Goal: Information Seeking & Learning: Learn about a topic

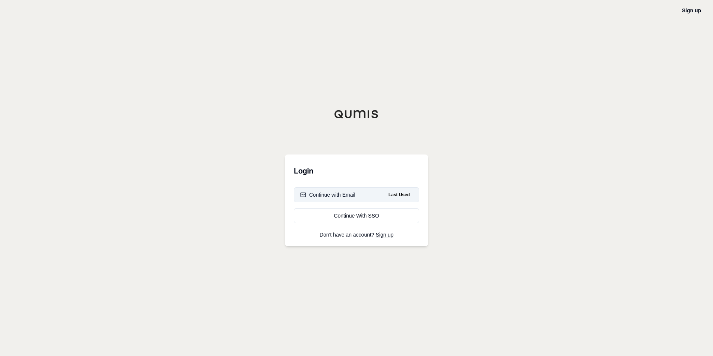
click at [343, 193] on div "Continue with Email" at bounding box center [327, 194] width 55 height 7
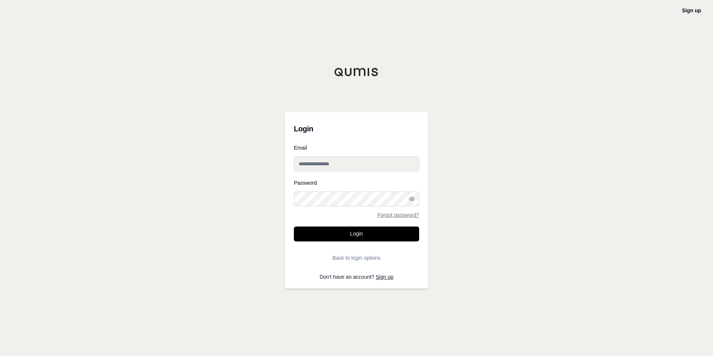
click at [340, 164] on input "Email" at bounding box center [356, 163] width 125 height 15
type input "**********"
click at [294, 226] on button "Login" at bounding box center [356, 233] width 125 height 15
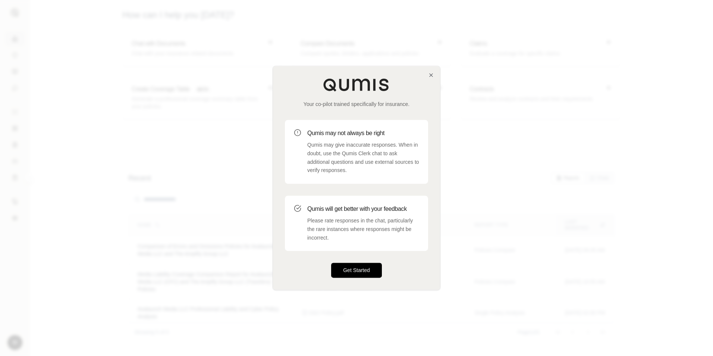
click at [361, 268] on button "Get Started" at bounding box center [356, 270] width 51 height 15
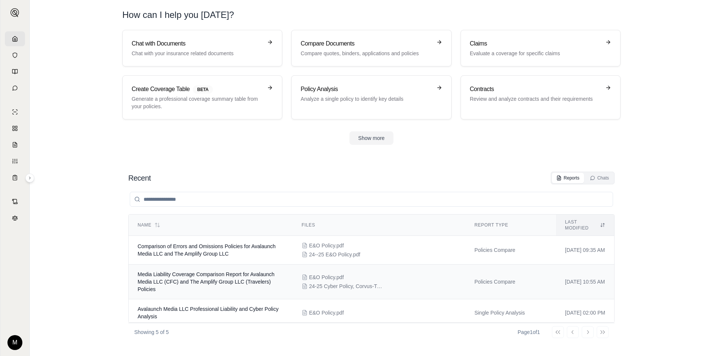
click at [192, 271] on span "Media Liability Coverage Comparison Report for Avalaunch Media LLC (CFC) and Th…" at bounding box center [206, 281] width 137 height 21
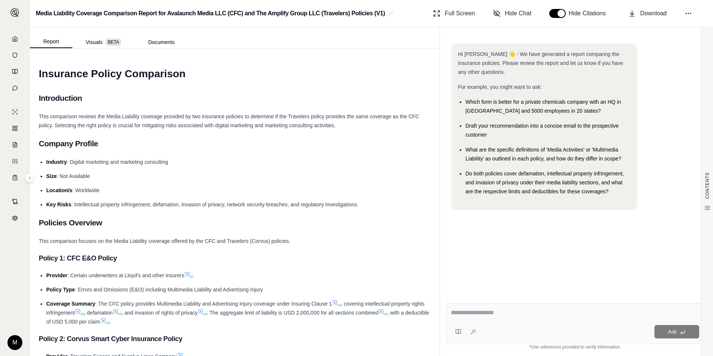
click at [152, 201] on li "Key Risks : Intellectual property infringement, defamation, invasion of privacy…" at bounding box center [238, 204] width 384 height 9
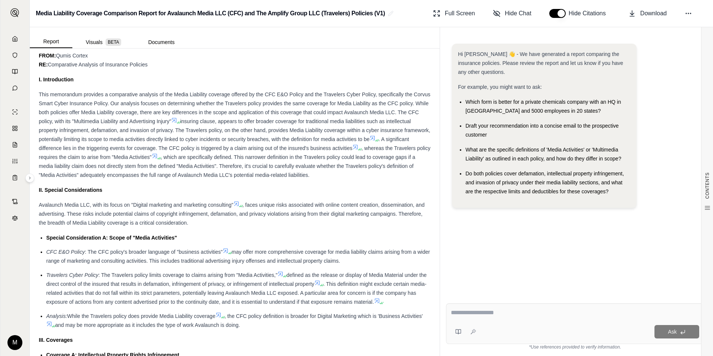
scroll to position [410, 0]
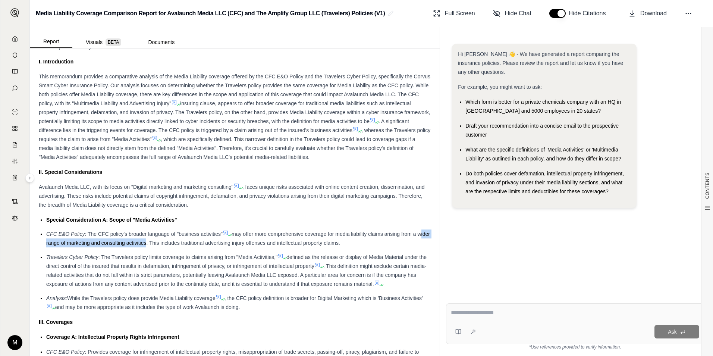
drag, startPoint x: 158, startPoint y: 242, endPoint x: 46, endPoint y: 242, distance: 112.6
click at [46, 242] on ul "Special Consideration A: Scope of "Media Activities" CFC E&O Policy : The CFC p…" at bounding box center [235, 263] width 392 height 96
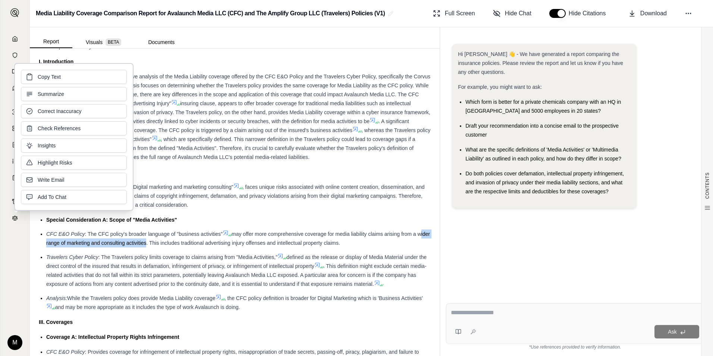
copy span "wider range of marketing and consulting activitie"
click at [201, 19] on h2 "Media Liability Coverage Comparison Report for Avalaunch Media LLC (CFC) and Th…" at bounding box center [210, 13] width 349 height 13
